Goal: Check status

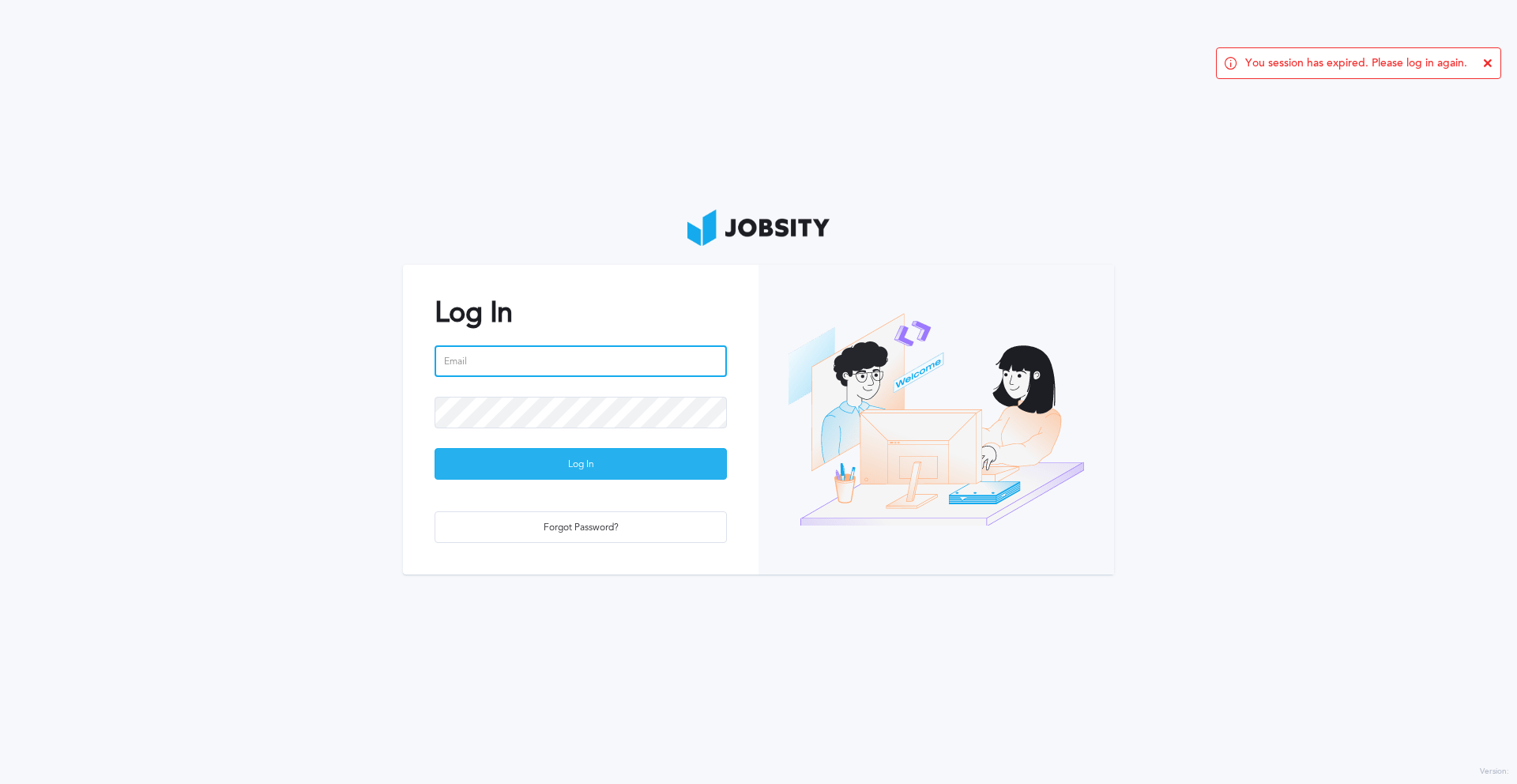
type input "[EMAIL_ADDRESS][PERSON_NAME][DOMAIN_NAME]"
click at [612, 457] on div "Log In" at bounding box center [581, 464] width 291 height 31
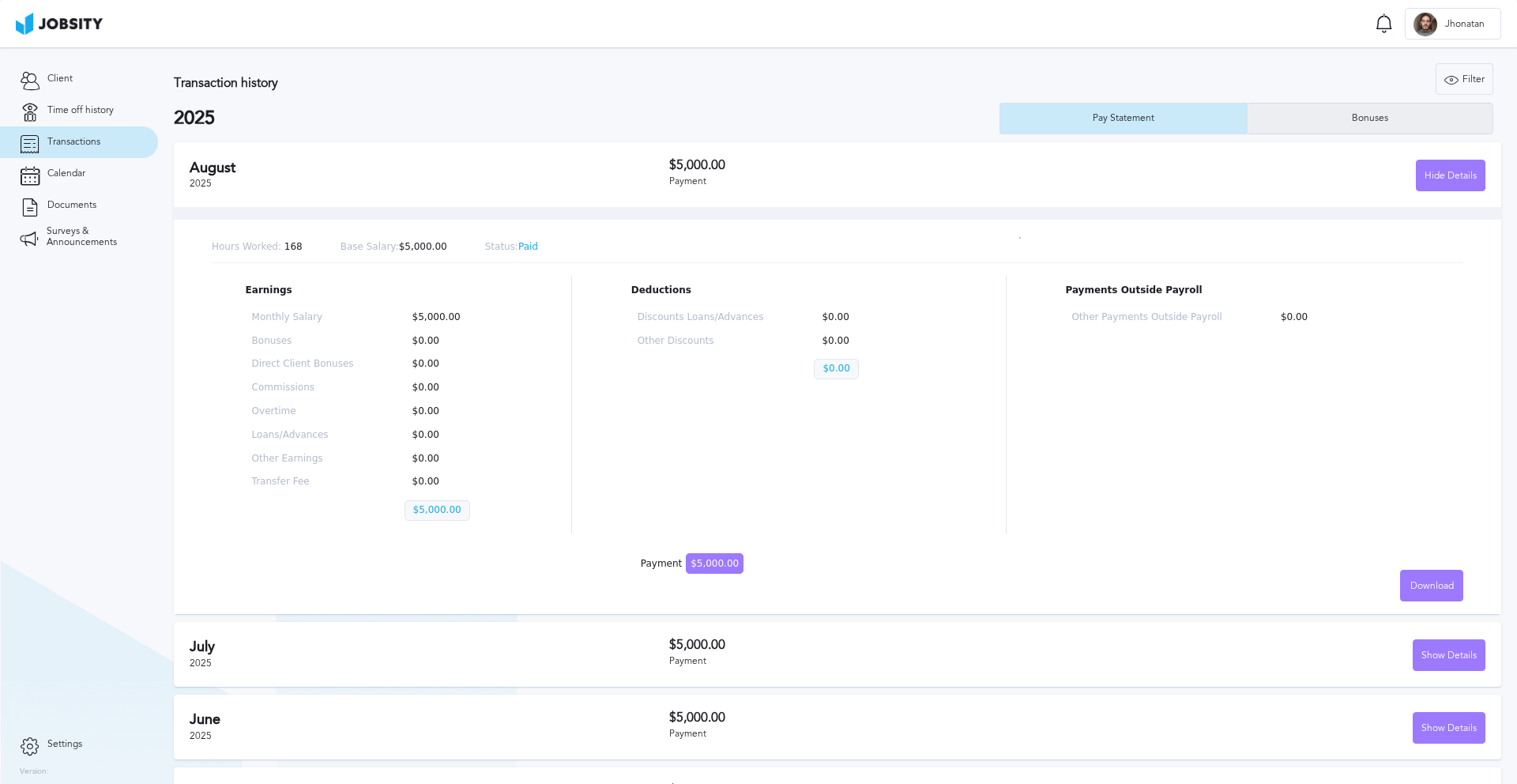
click at [1356, 133] on div "Bonuses" at bounding box center [1370, 119] width 245 height 31
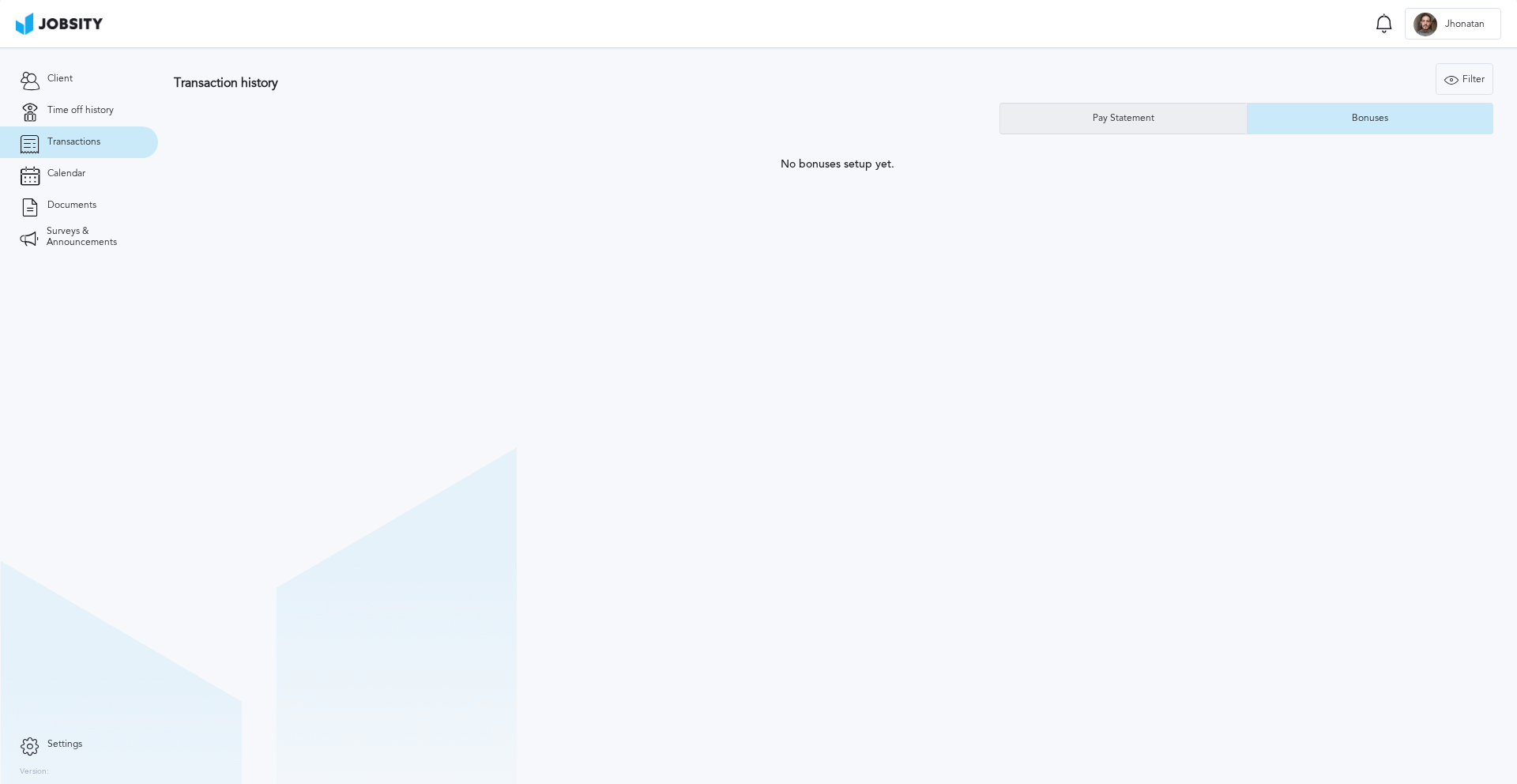
click at [1172, 116] on div "Pay Statement" at bounding box center [1123, 119] width 246 height 31
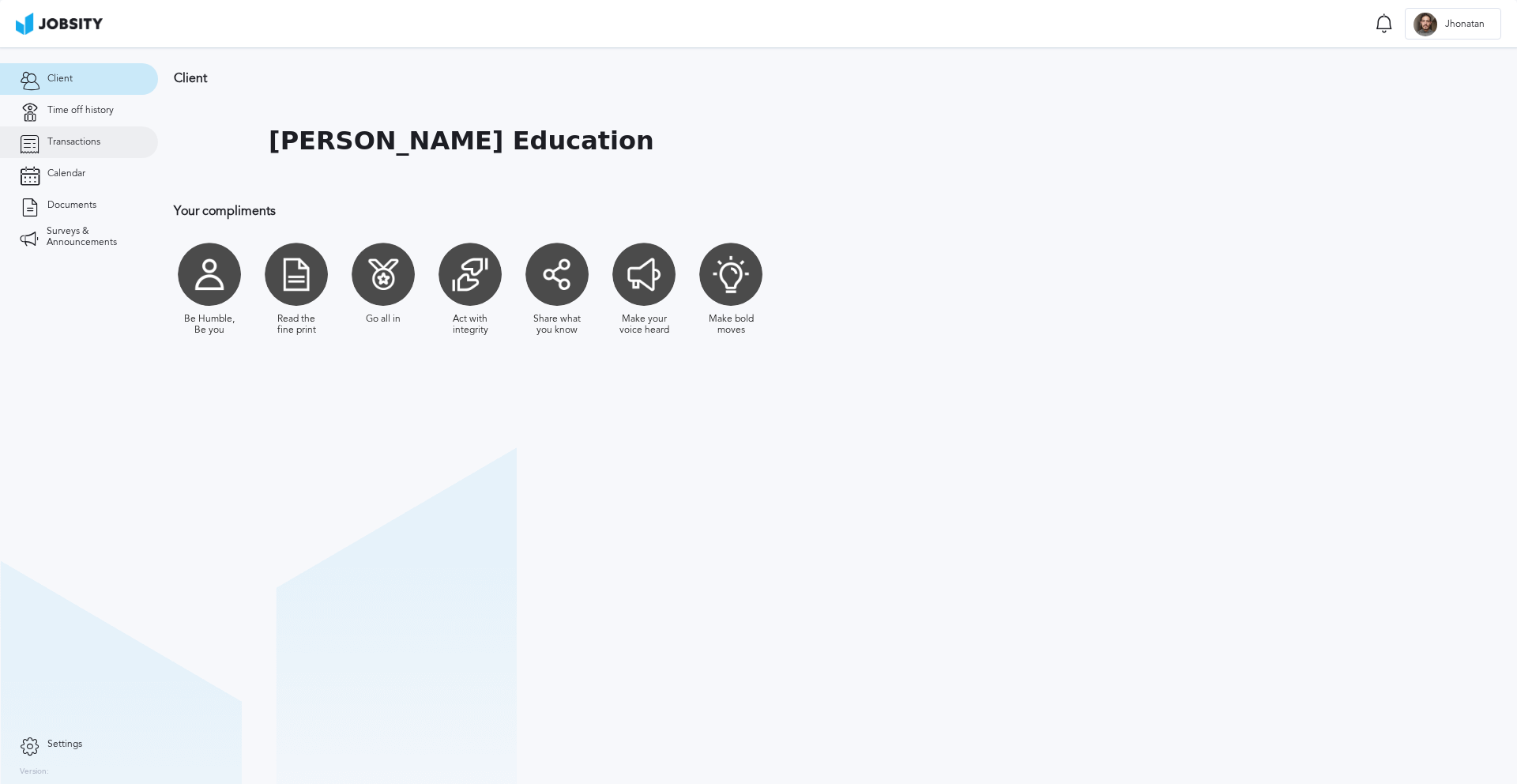
click at [63, 133] on link "Transactions" at bounding box center [79, 142] width 158 height 31
